Goal: Find specific page/section: Find specific page/section

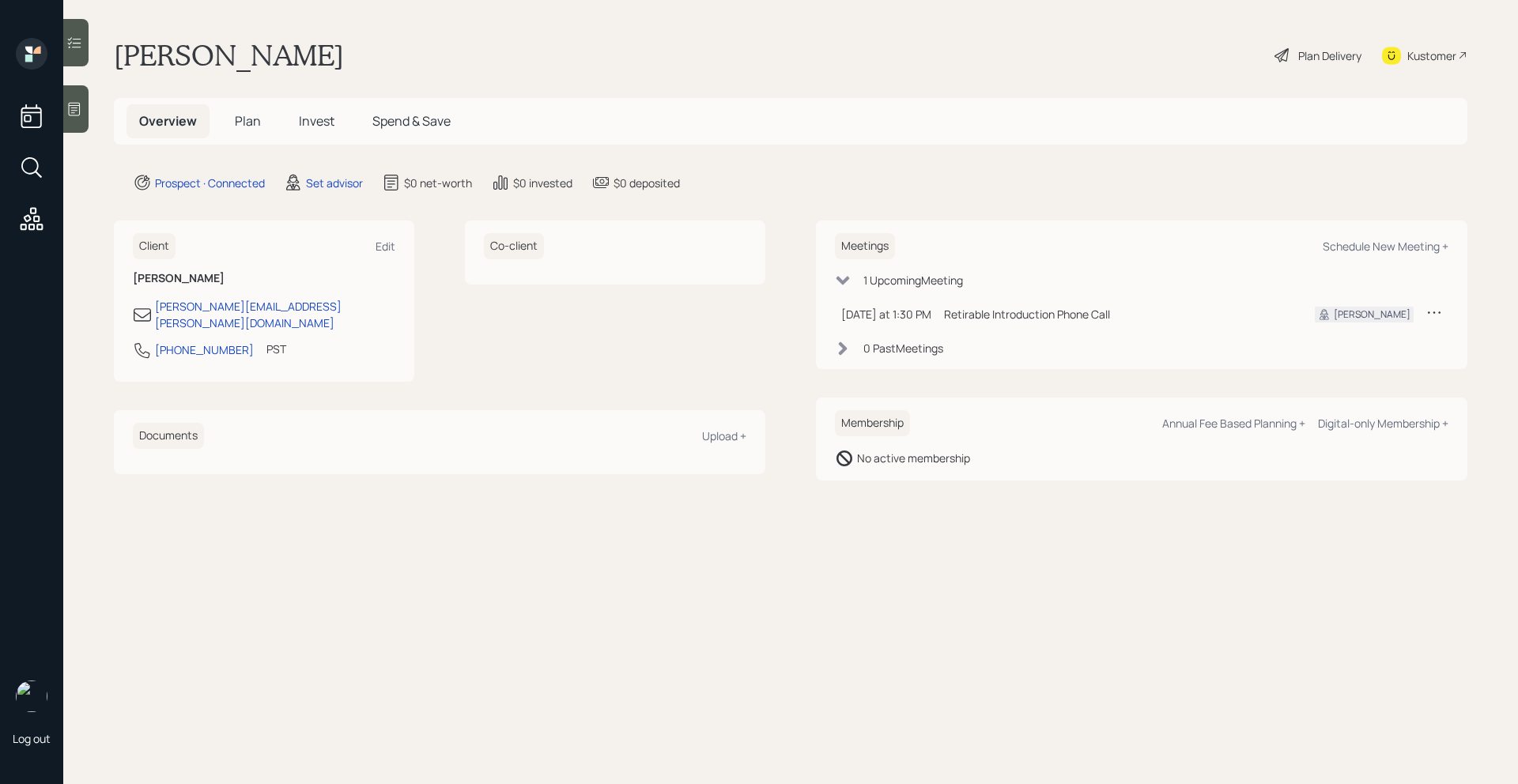
click at [82, 122] on div at bounding box center [76, 109] width 25 height 47
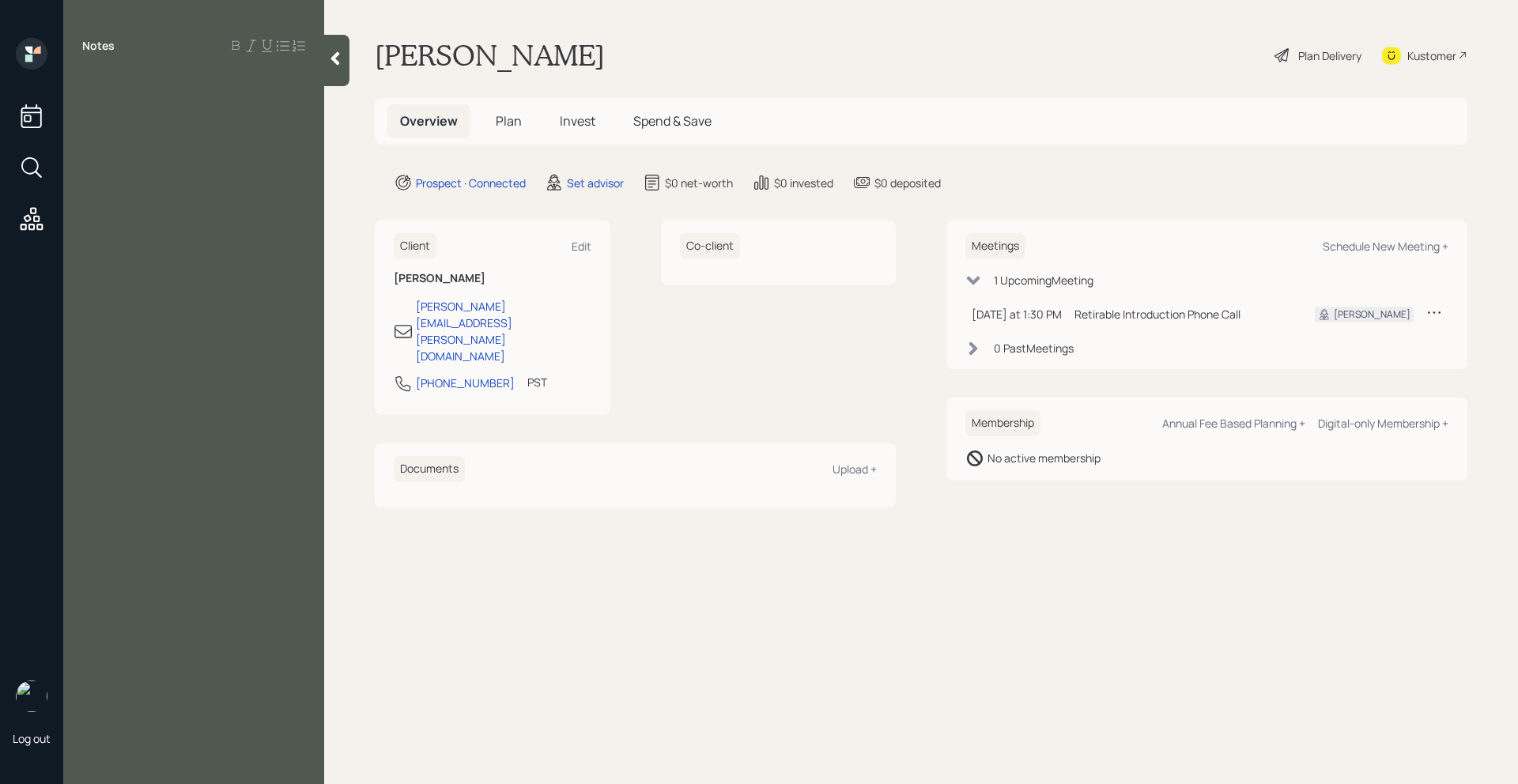
click at [339, 71] on div at bounding box center [337, 60] width 25 height 51
